Goal: Check status: Check status

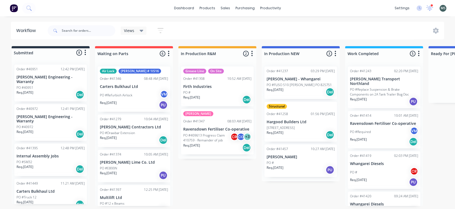
drag, startPoint x: 90, startPoint y: 122, endPoint x: 89, endPoint y: 129, distance: 7.3
click at [89, 129] on div "Submitted 8 Status colour #273444 hex #273444 Save Cancel Summaries Total order…" at bounding box center [447, 126] width 903 height 160
drag, startPoint x: 89, startPoint y: 129, endPoint x: 88, endPoint y: 140, distance: 10.9
click at [88, 140] on div "Order #40951 12:42 PM [DATE] [PERSON_NAME] Engineering - Warranty PO #40951 Req…" at bounding box center [51, 132] width 78 height 144
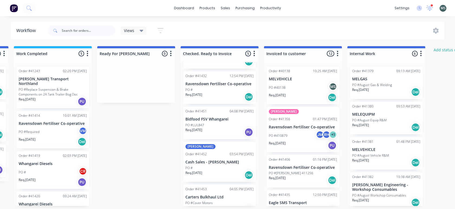
scroll to position [41, 0]
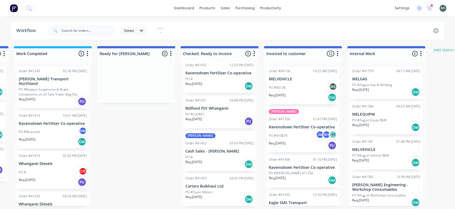
click at [210, 155] on div "PO #" at bounding box center [220, 156] width 68 height 5
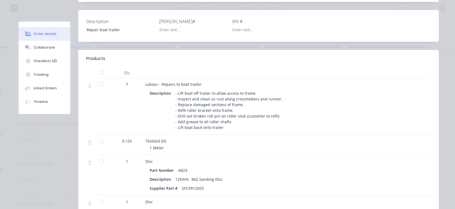
scroll to position [145, 0]
click at [40, 63] on div "Checklists 3/3" at bounding box center [45, 61] width 23 height 5
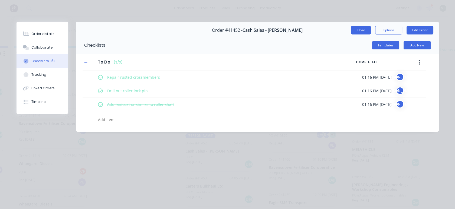
click at [355, 29] on button "Close" at bounding box center [361, 30] width 20 height 9
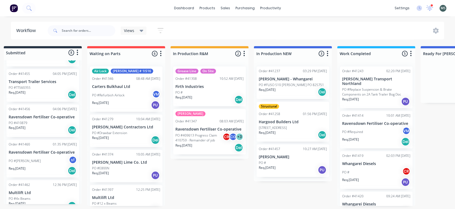
scroll to position [1, 7]
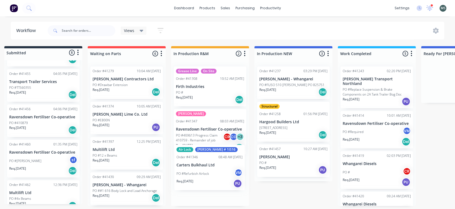
drag, startPoint x: 117, startPoint y: 97, endPoint x: 206, endPoint y: 179, distance: 120.8
click at [206, 179] on div "Submitted 8 Status colour #273444 hex #273444 Save Cancel Summaries Total order…" at bounding box center [440, 126] width 903 height 160
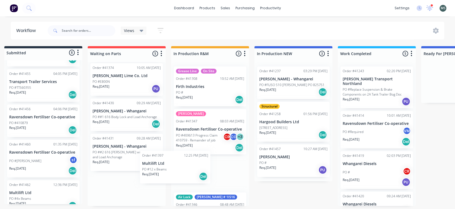
scroll to position [34, 0]
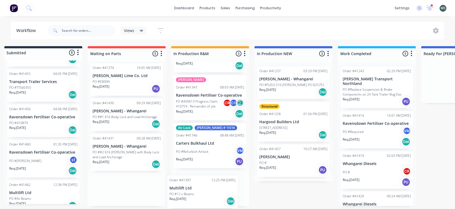
drag, startPoint x: 131, startPoint y: 118, endPoint x: 210, endPoint y: 199, distance: 112.8
click at [210, 199] on div "Submitted 8 Status colour #273444 hex #273444 Save Cancel Summaries Total order…" at bounding box center [440, 126] width 903 height 160
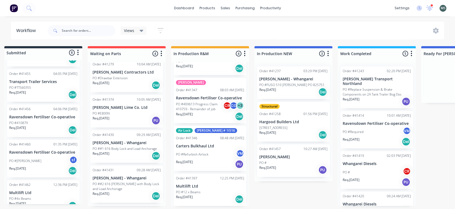
scroll to position [3, 0]
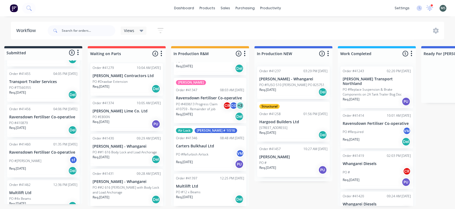
click at [109, 194] on p "Req. [DATE]" at bounding box center [101, 196] width 17 height 5
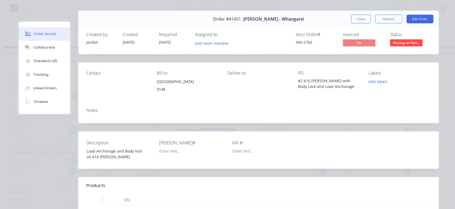
scroll to position [0, 0]
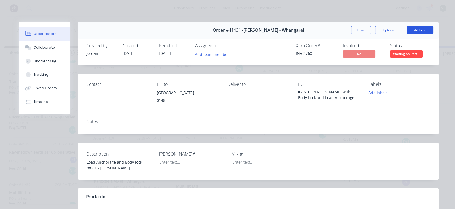
click at [419, 31] on button "Edit Order" at bounding box center [420, 30] width 27 height 9
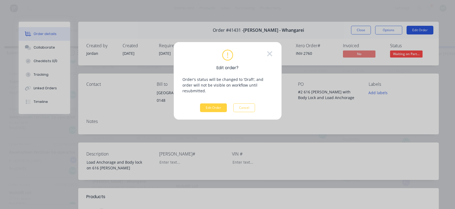
scroll to position [0, 7]
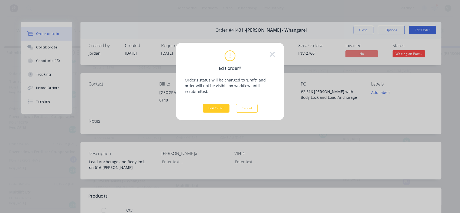
click at [216, 104] on button "Edit Order" at bounding box center [216, 108] width 27 height 9
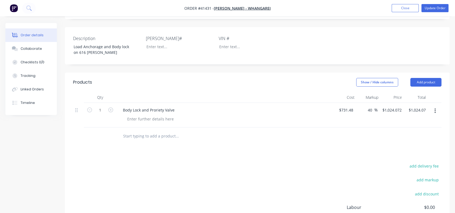
scroll to position [128, 0]
